Goal: Check status

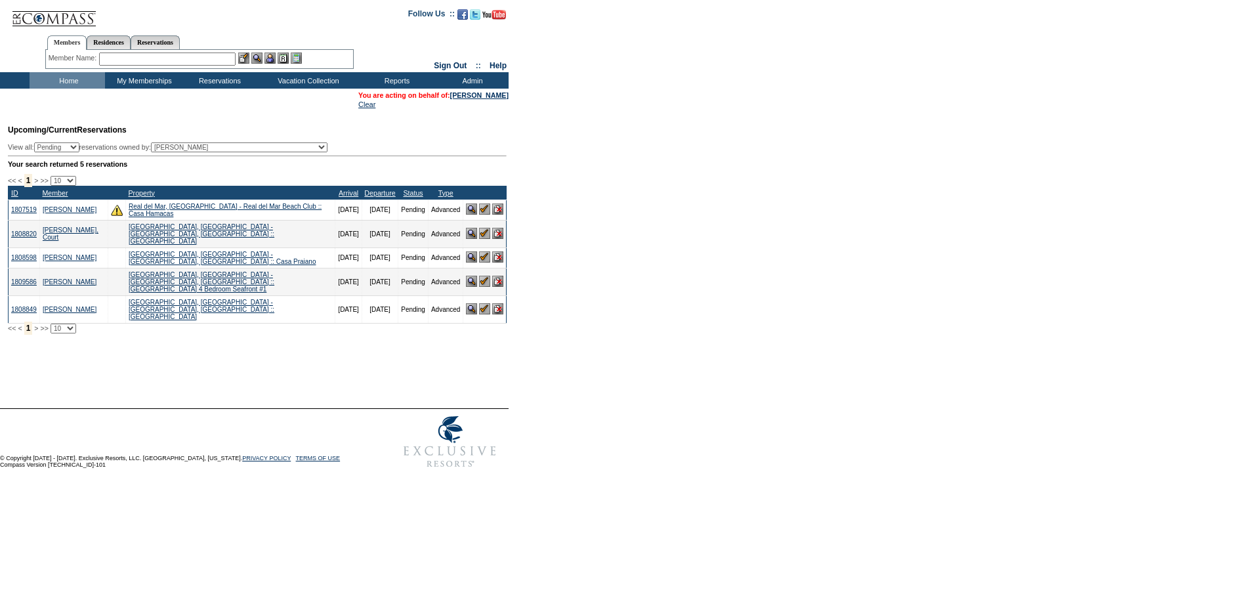
drag, startPoint x: 307, startPoint y: 148, endPoint x: 301, endPoint y: 152, distance: 7.1
click at [307, 148] on select "(All) Abell, Courtney Accounting (MSM), Team Adams, Nicole (inactive) Admin, IT…" at bounding box center [239, 147] width 177 height 10
select select "59060"
click at [177, 146] on select "(All) Abell, Courtney Accounting (MSM), Team Adams, Nicole (inactive) Admin, IT…" at bounding box center [239, 147] width 177 height 10
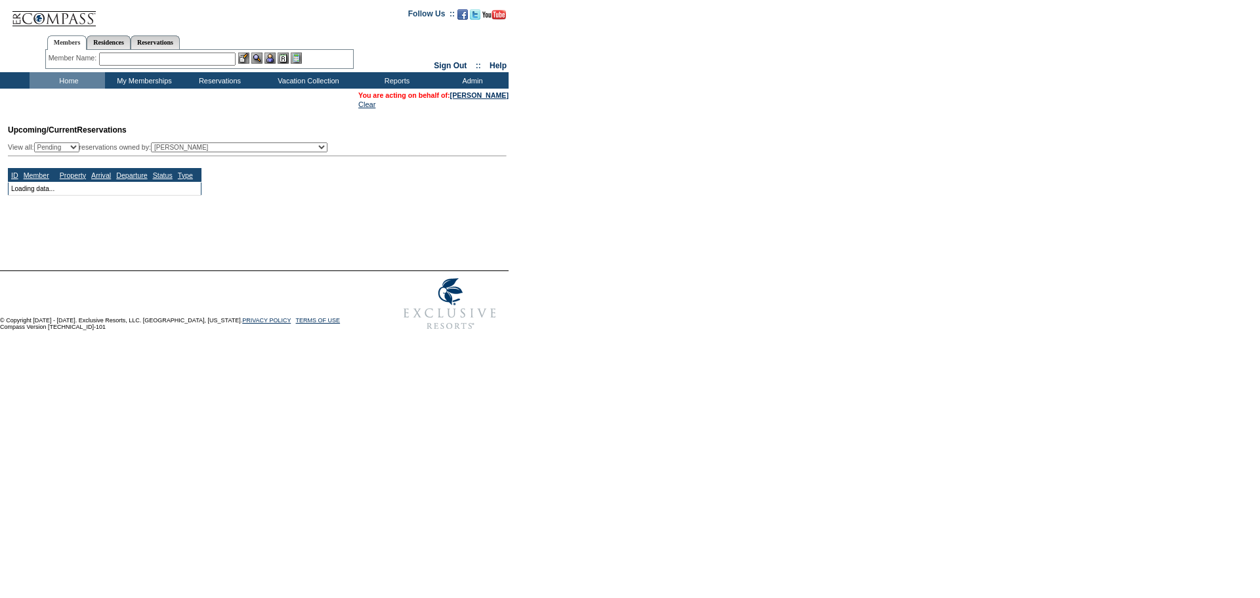
click at [79, 151] on select "Pending Confirmed Cancelled TempHold" at bounding box center [56, 147] width 45 height 10
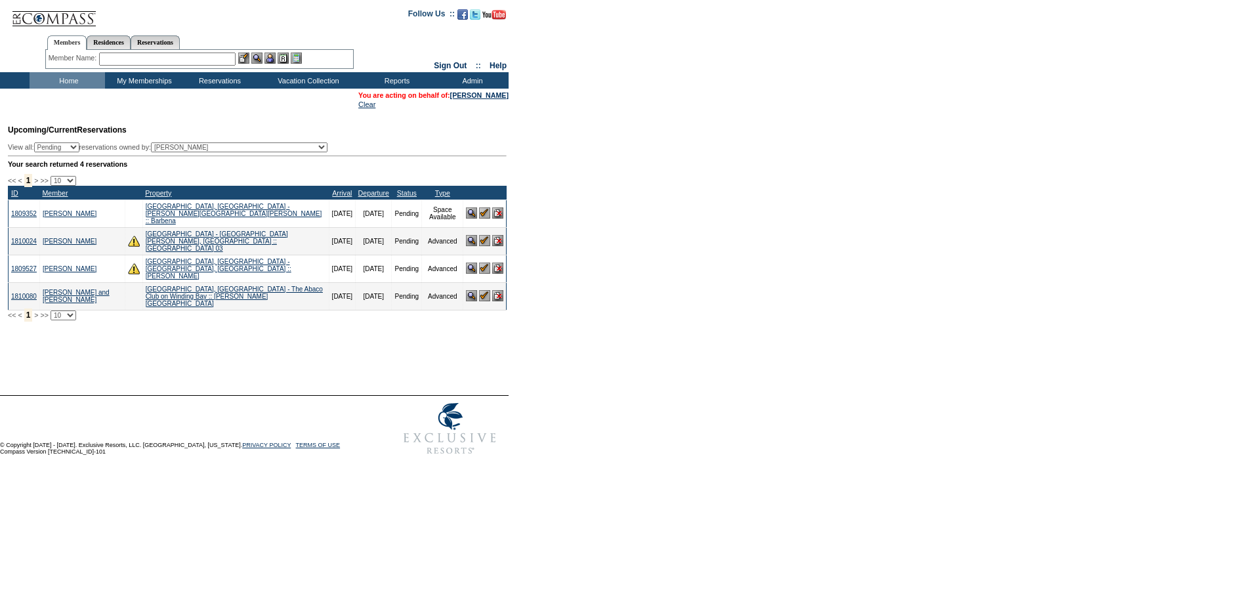
select select "TempHold"
click at [40, 146] on select "Pending Confirmed Cancelled TempHold" at bounding box center [56, 147] width 45 height 10
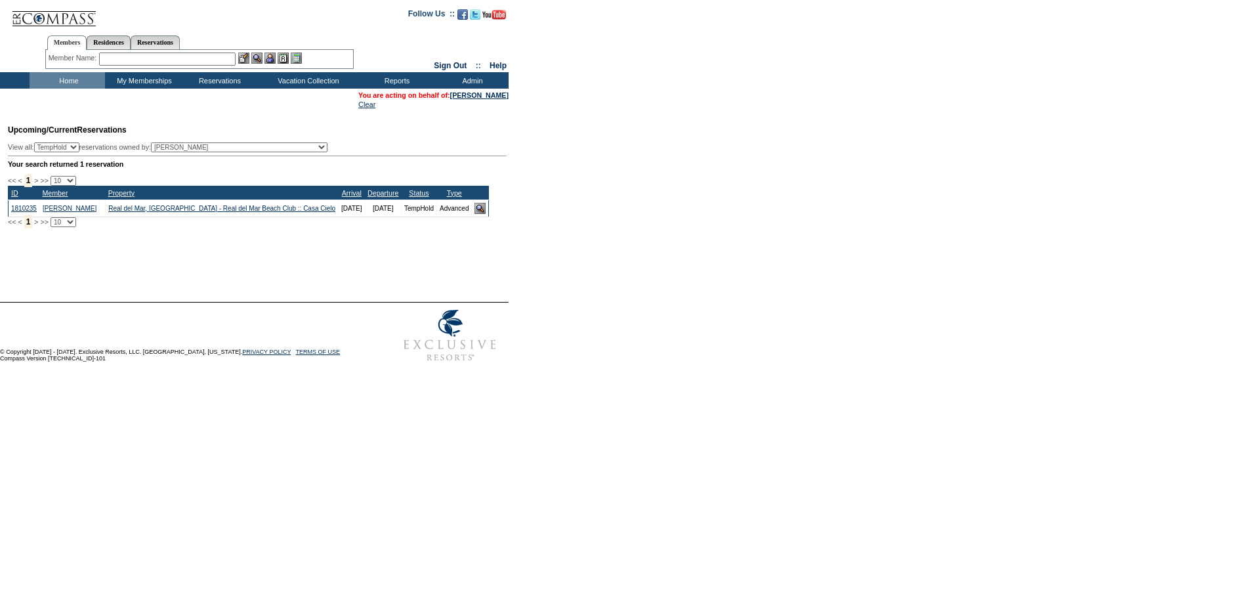
click at [475, 213] on img at bounding box center [480, 208] width 11 height 11
